Goal: Complete application form

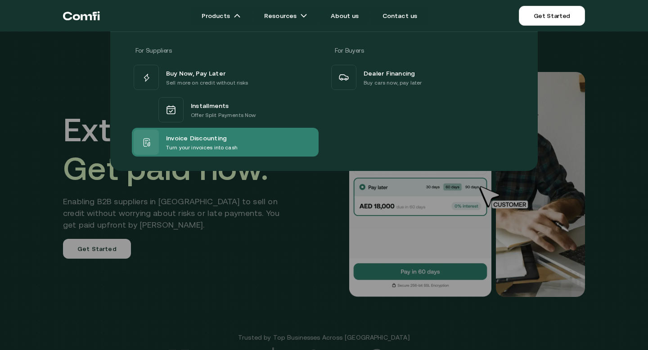
click at [215, 139] on span "Invoice Discounting" at bounding box center [196, 137] width 61 height 11
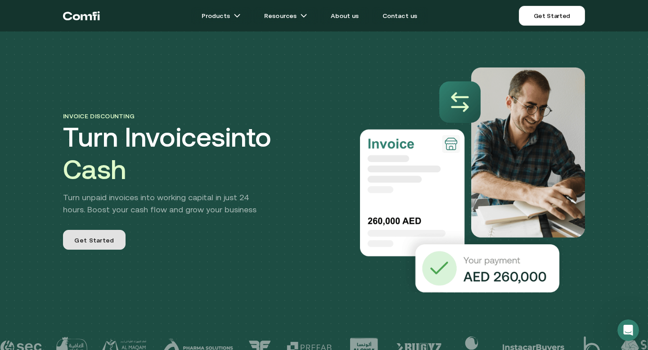
click at [106, 240] on span "Get Started" at bounding box center [94, 241] width 40 height 11
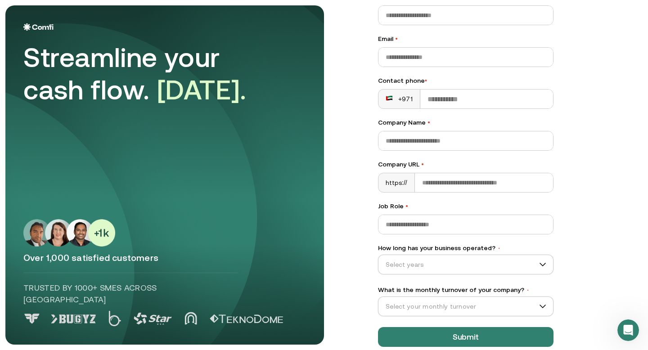
scroll to position [85, 0]
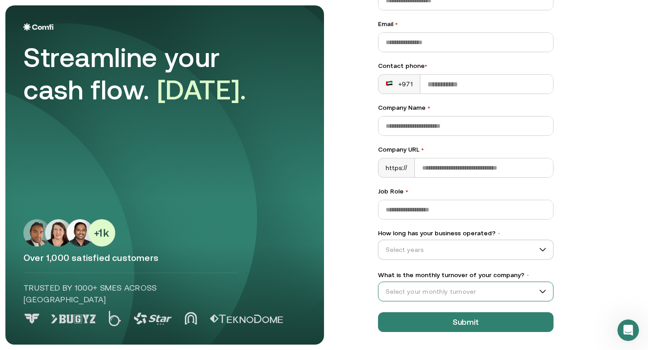
click at [473, 290] on input "What is the monthly turnover of your company? •" at bounding box center [461, 291] width 166 height 13
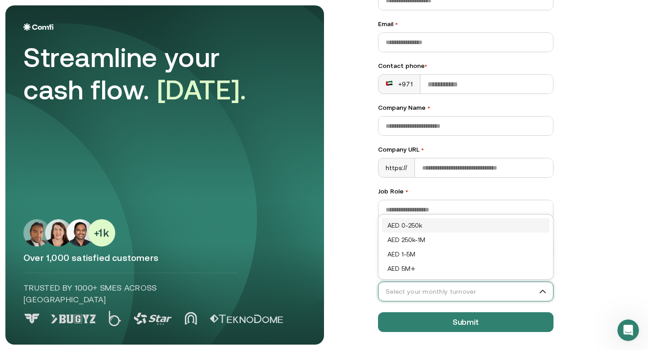
click at [473, 290] on input "What is the monthly turnover of your company? •" at bounding box center [461, 291] width 166 height 13
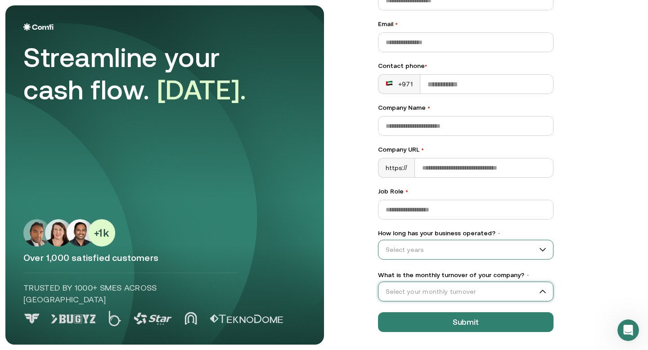
click at [457, 251] on input "How long has your business operated? •" at bounding box center [461, 249] width 166 height 13
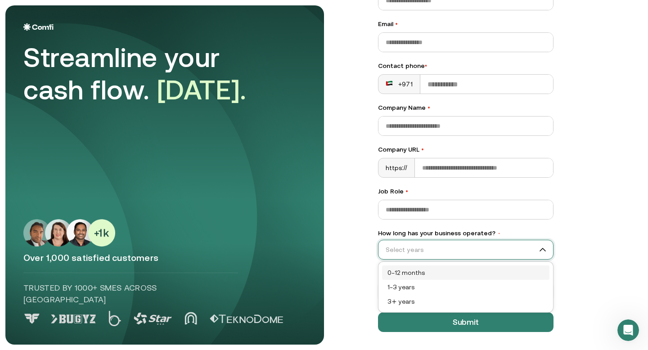
click at [457, 251] on input "How long has your business operated? •" at bounding box center [461, 249] width 166 height 13
